Goal: Navigation & Orientation: Find specific page/section

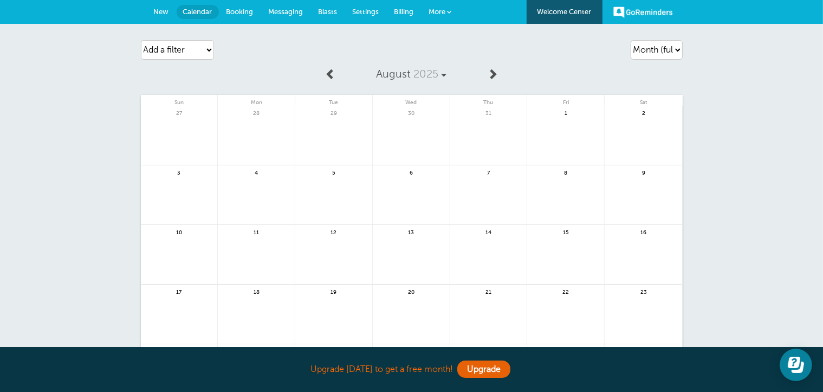
click at [281, 12] on span "Messaging" at bounding box center [286, 12] width 35 height 8
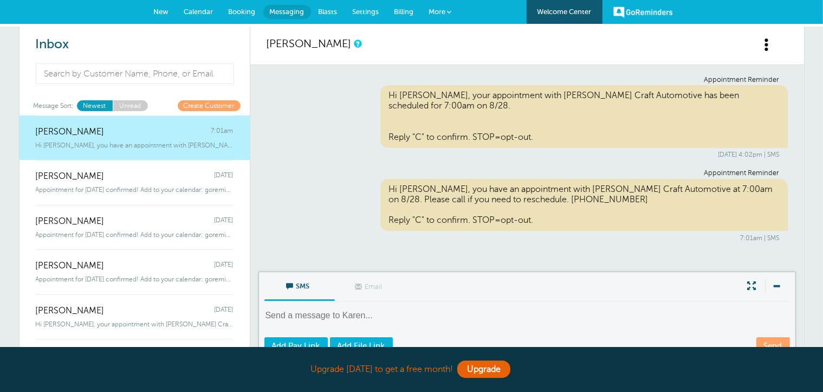
click at [206, 11] on span "Calendar" at bounding box center [198, 12] width 29 height 8
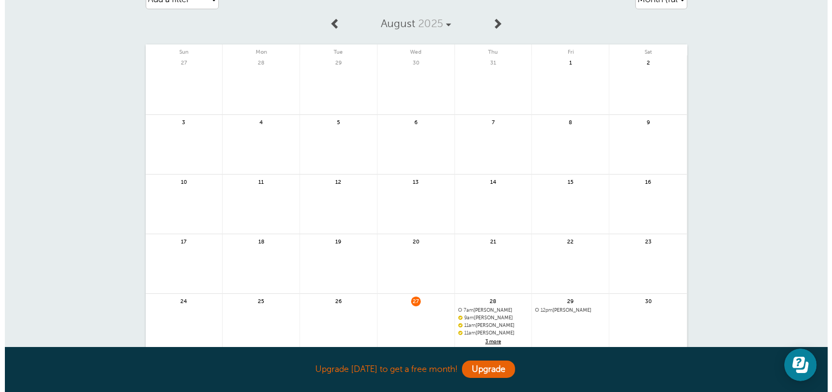
scroll to position [108, 0]
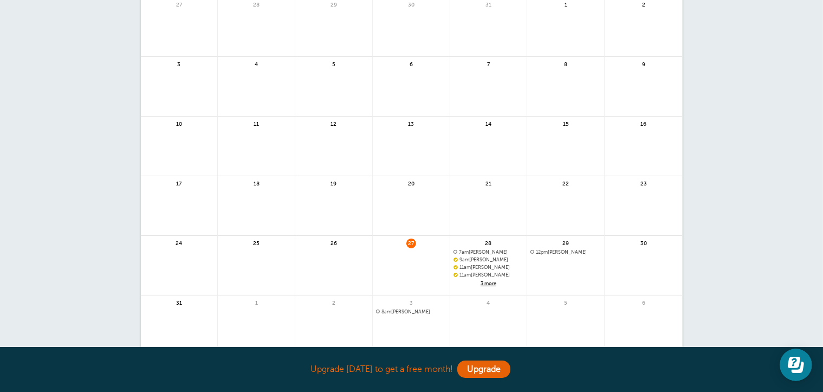
click at [485, 281] on span "3 more" at bounding box center [488, 283] width 70 height 9
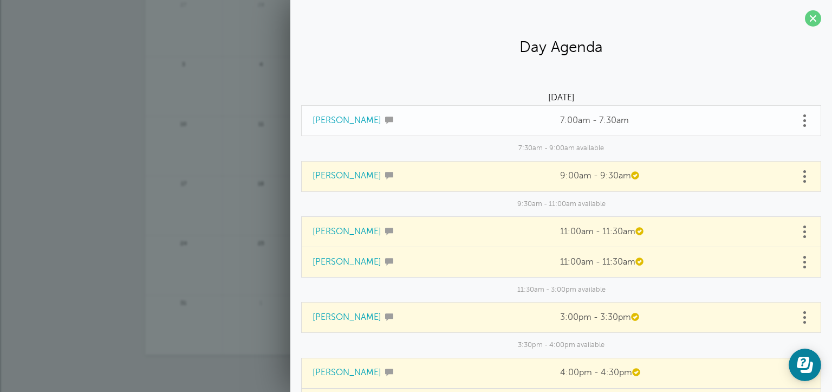
scroll to position [0, 0]
